Goal: Download file/media

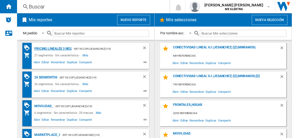
click at [53, 48] on div "Pricing lineales 3 neg" at bounding box center [52, 48] width 39 height 7
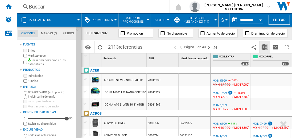
click at [265, 47] on img "Descargar en Excel" at bounding box center [264, 47] width 6 height 6
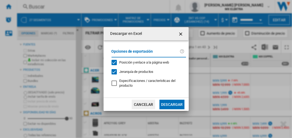
click at [172, 104] on button "Descargar" at bounding box center [171, 105] width 25 height 10
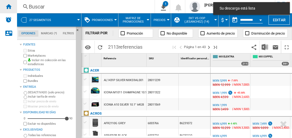
click at [9, 6] on ng-md-icon "Inicio" at bounding box center [8, 6] width 6 height 6
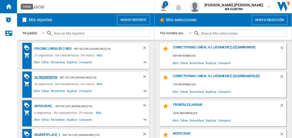
click at [46, 77] on div "26 segmentos" at bounding box center [45, 77] width 24 height 7
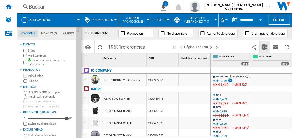
click at [265, 47] on img "Descargar en Excel" at bounding box center [264, 47] width 6 height 6
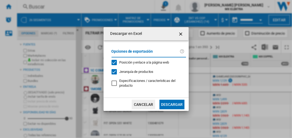
click at [172, 104] on button "Descargar" at bounding box center [171, 105] width 25 height 10
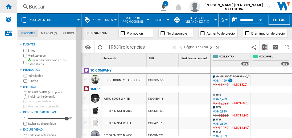
click at [9, 6] on ng-md-icon "Inicio" at bounding box center [8, 6] width 6 height 6
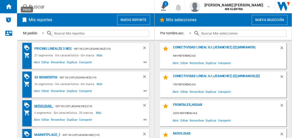
click at [43, 106] on div "MOVILIDAD_" at bounding box center [43, 106] width 20 height 7
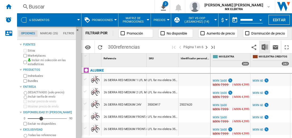
click at [265, 47] on img "Descargar en Excel" at bounding box center [264, 47] width 6 height 6
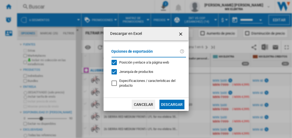
click at [172, 104] on button "Descargar" at bounding box center [171, 105] width 25 height 10
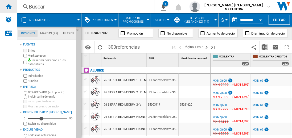
click at [9, 6] on ng-md-icon "Inicio" at bounding box center [8, 6] width 6 height 6
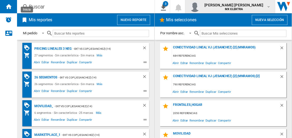
click at [239, 7] on span "juan carlos romero marta" at bounding box center [233, 4] width 59 height 5
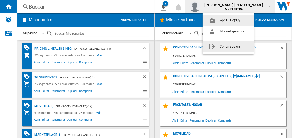
click at [228, 46] on button "Cerrar sesión" at bounding box center [227, 46] width 51 height 11
